Goal: Task Accomplishment & Management: Use online tool/utility

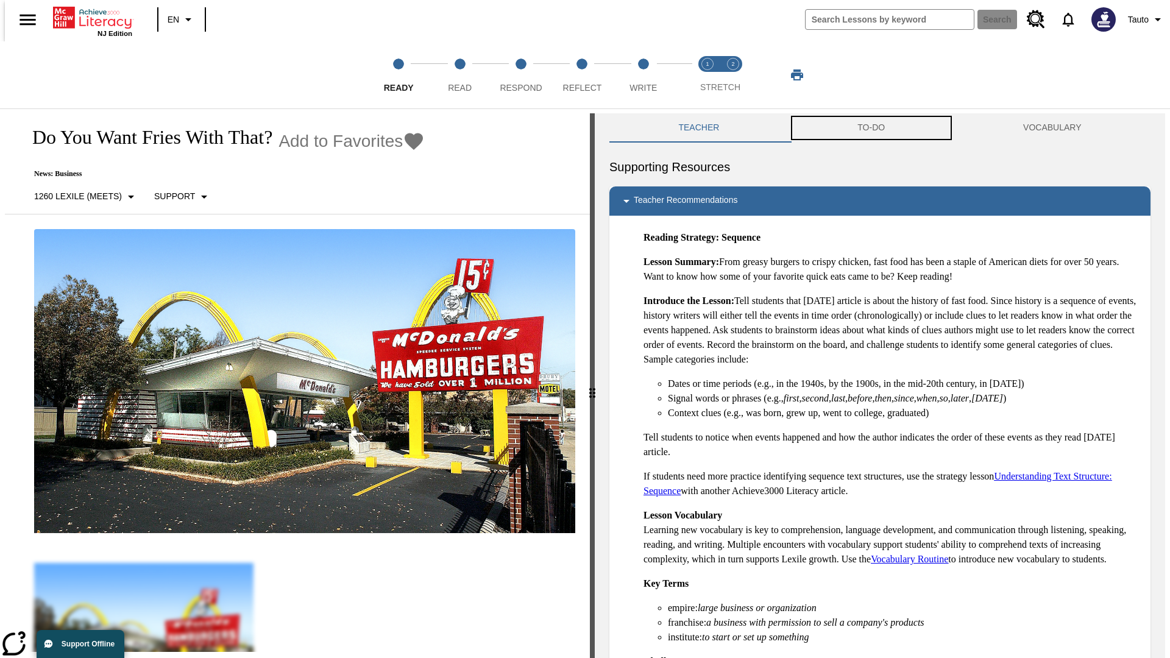
click at [872, 128] on button "TO-DO" at bounding box center [872, 127] width 166 height 29
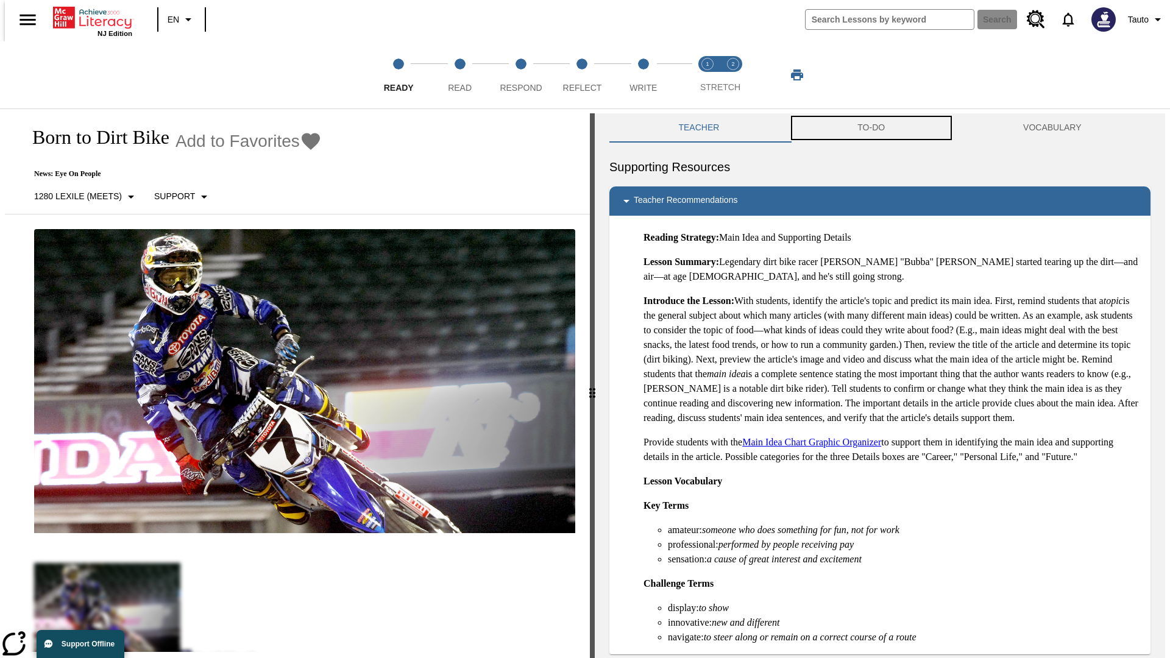
click at [872, 128] on button "TO-DO" at bounding box center [872, 127] width 166 height 29
